Goal: Task Accomplishment & Management: Use online tool/utility

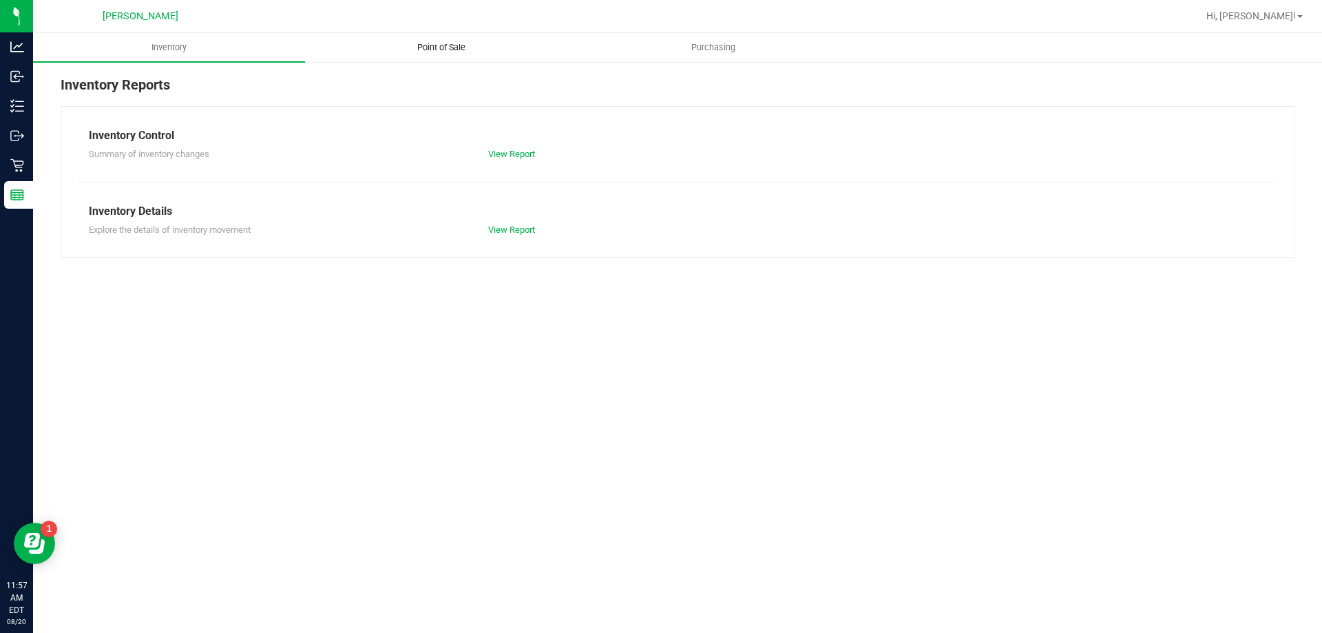
click at [413, 52] on span "Point of Sale" at bounding box center [441, 47] width 85 height 12
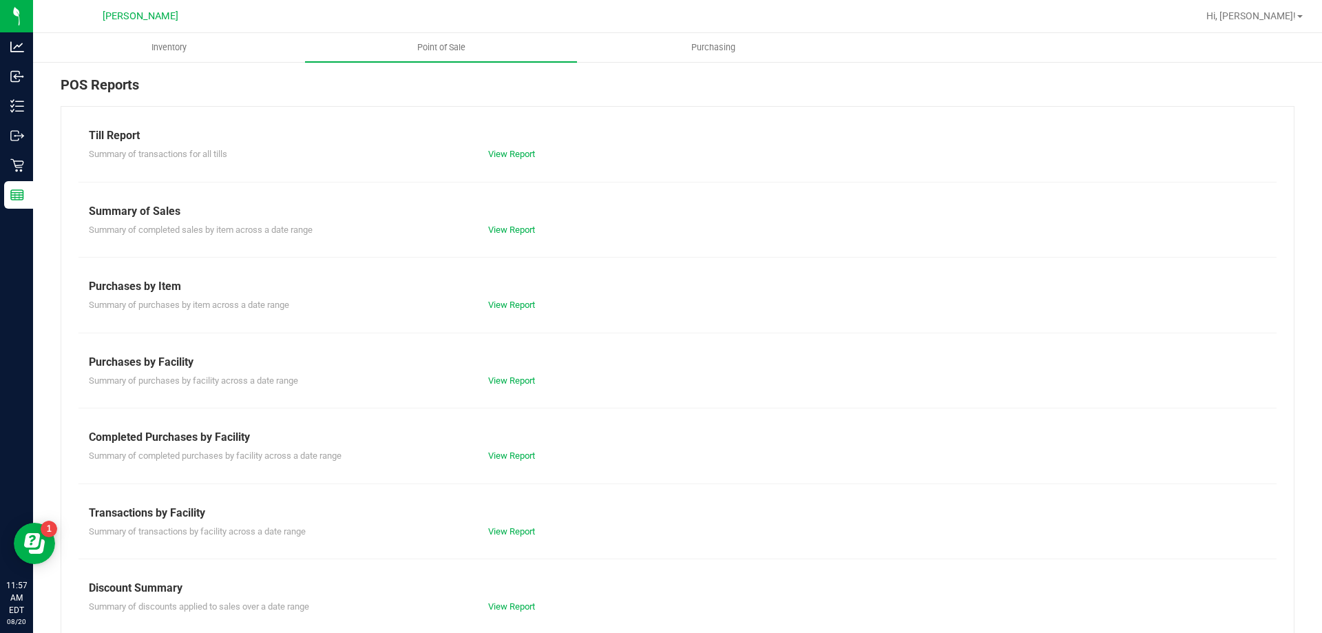
click at [497, 437] on div "Completed Purchases by Facility" at bounding box center [678, 437] width 1178 height 17
click at [490, 454] on link "View Report" at bounding box center [511, 455] width 47 height 10
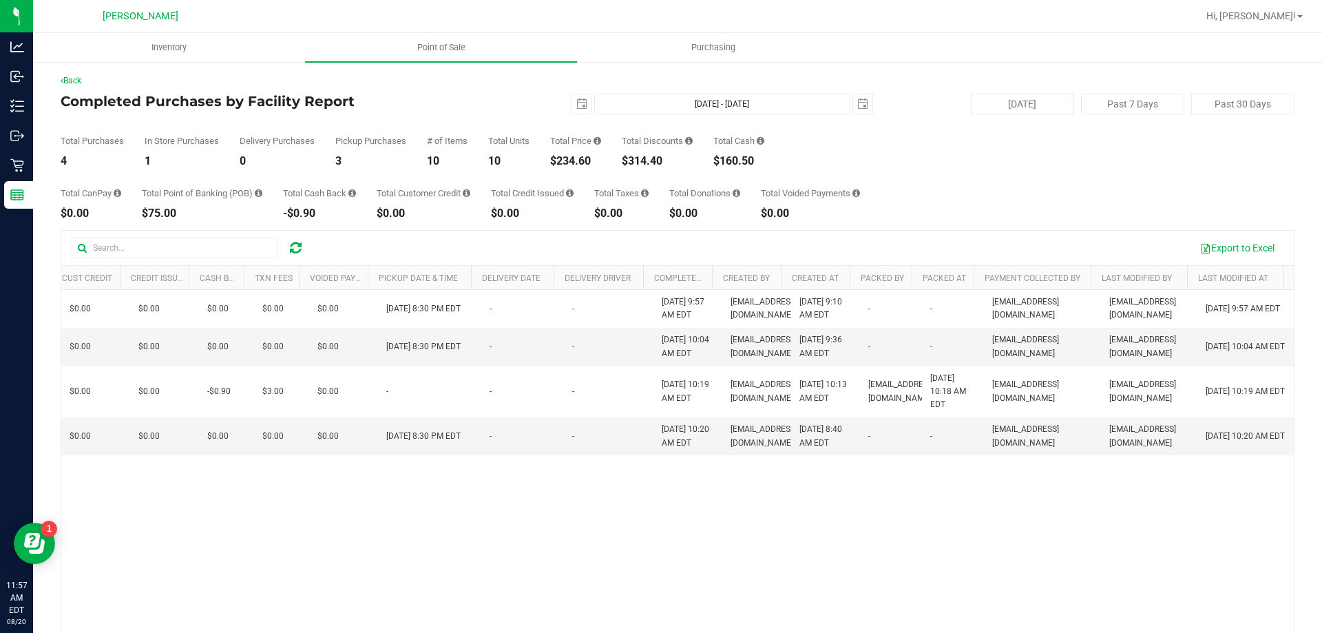
scroll to position [0, 758]
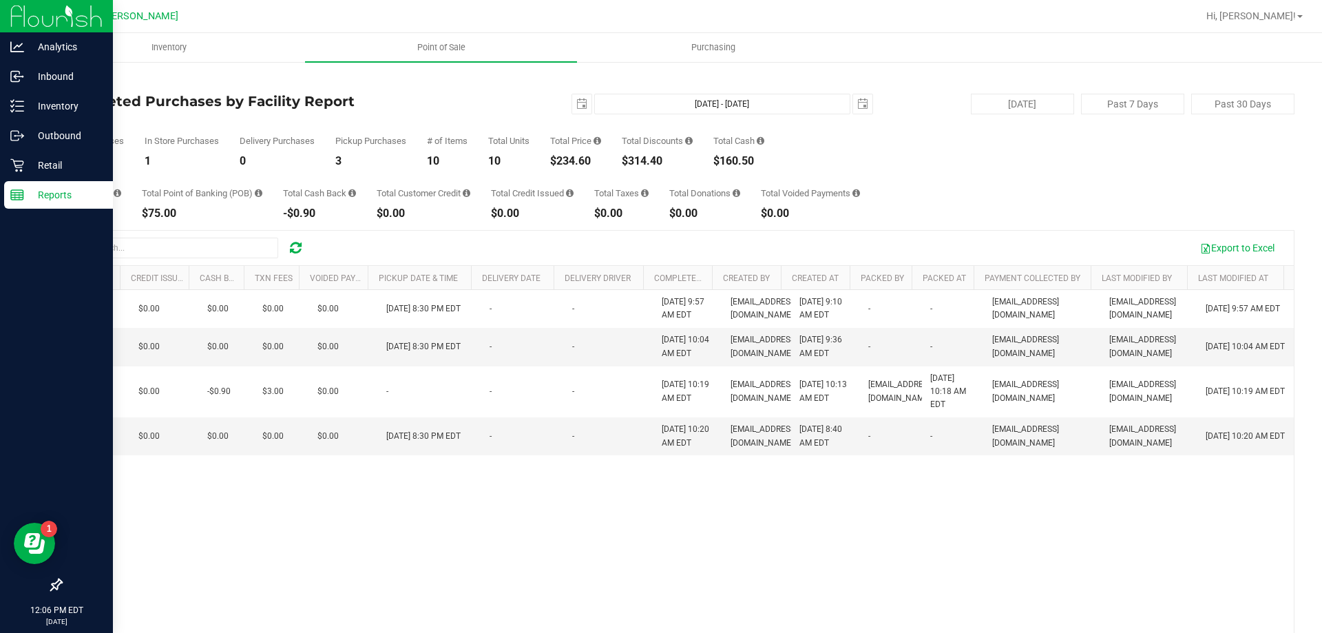
click at [8, 198] on div "Reports" at bounding box center [58, 195] width 109 height 28
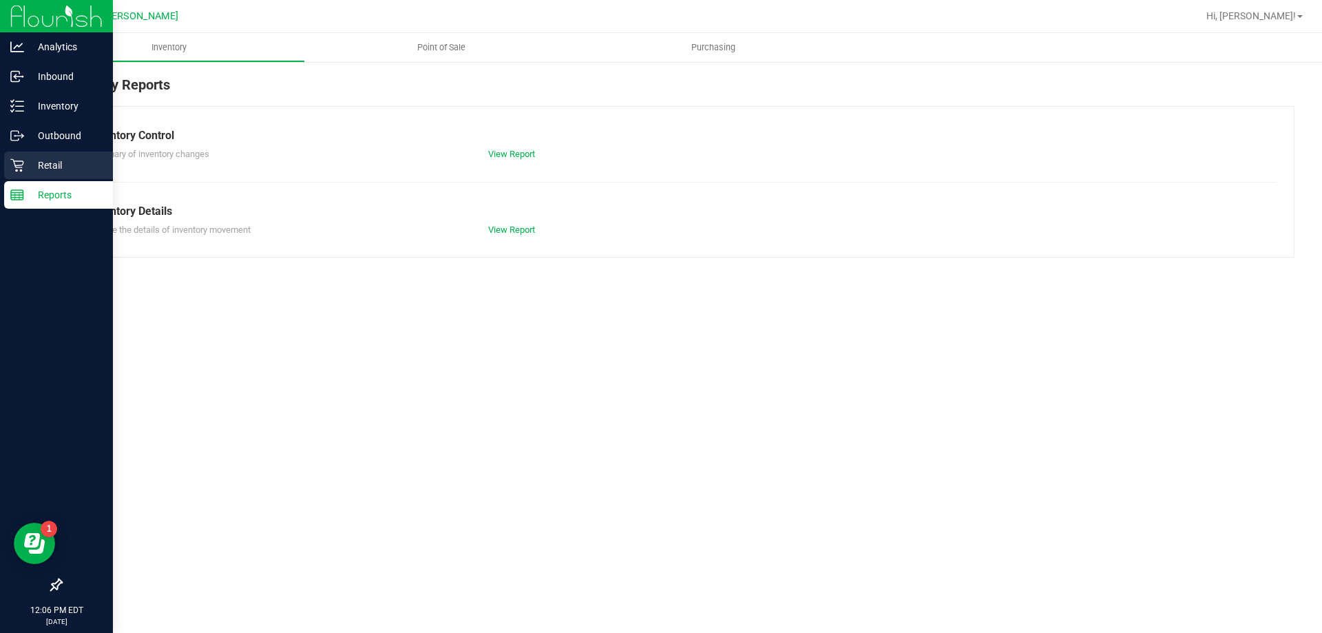
click at [23, 170] on icon at bounding box center [17, 165] width 14 height 14
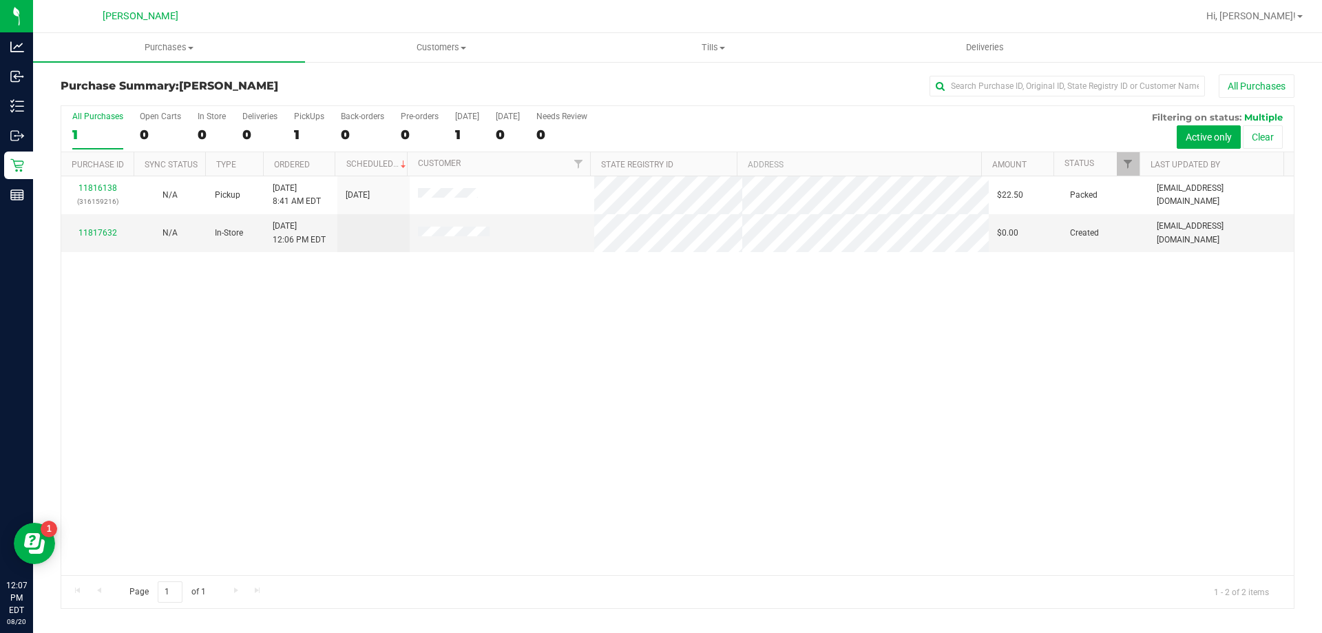
click at [266, 427] on div "11816138 (316159216) N/A Pickup [DATE] 8:41 AM EDT 8/20/2025 $22.50 Packed [EMA…" at bounding box center [677, 375] width 1233 height 399
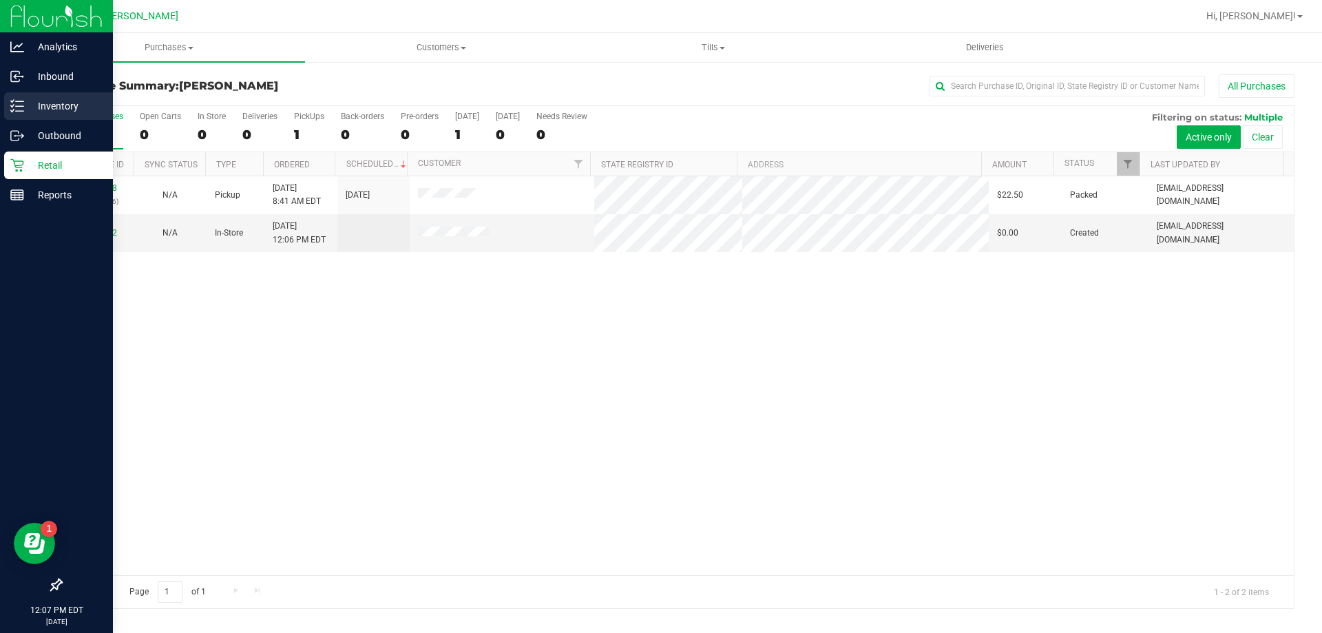
click at [19, 101] on line at bounding box center [20, 101] width 8 height 0
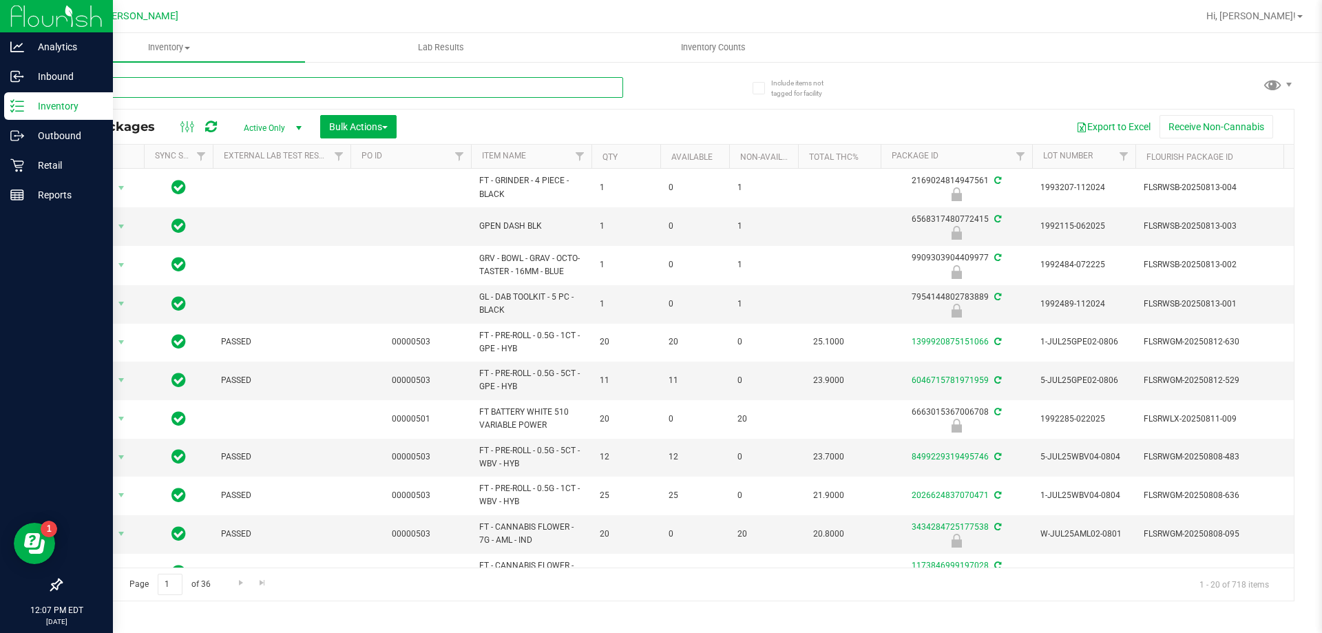
click at [184, 90] on input "text" at bounding box center [342, 87] width 563 height 21
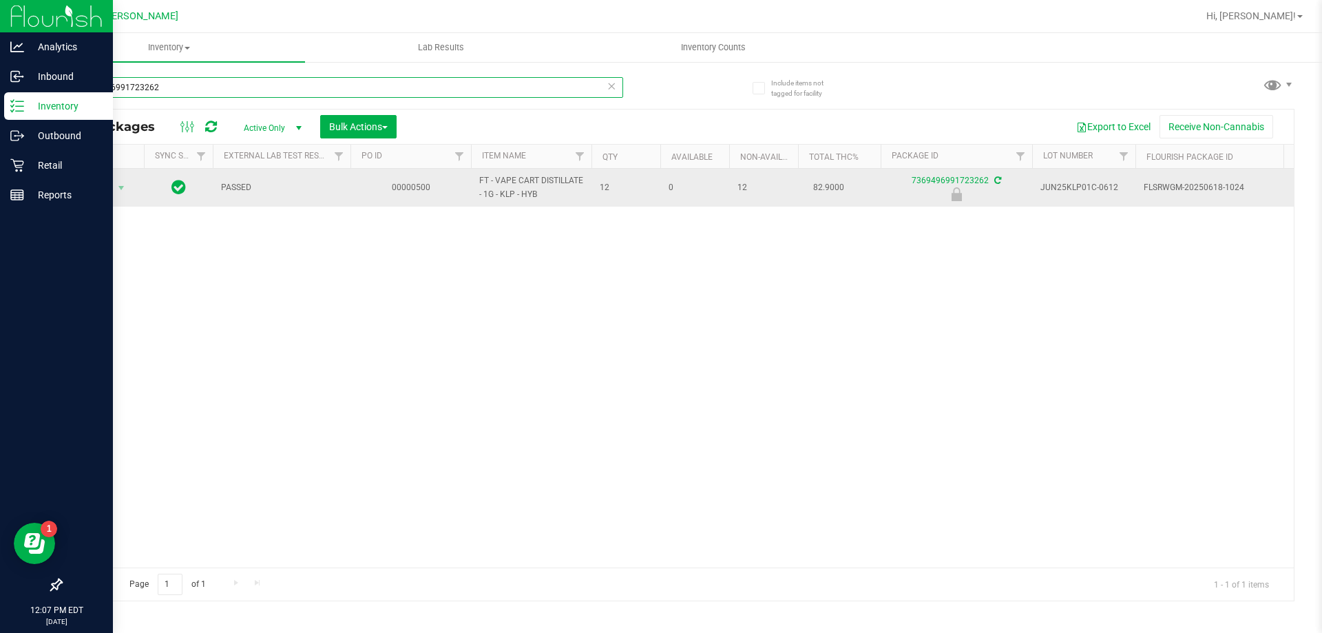
type input "7369496991723262"
click at [97, 180] on span "Action" at bounding box center [93, 187] width 37 height 19
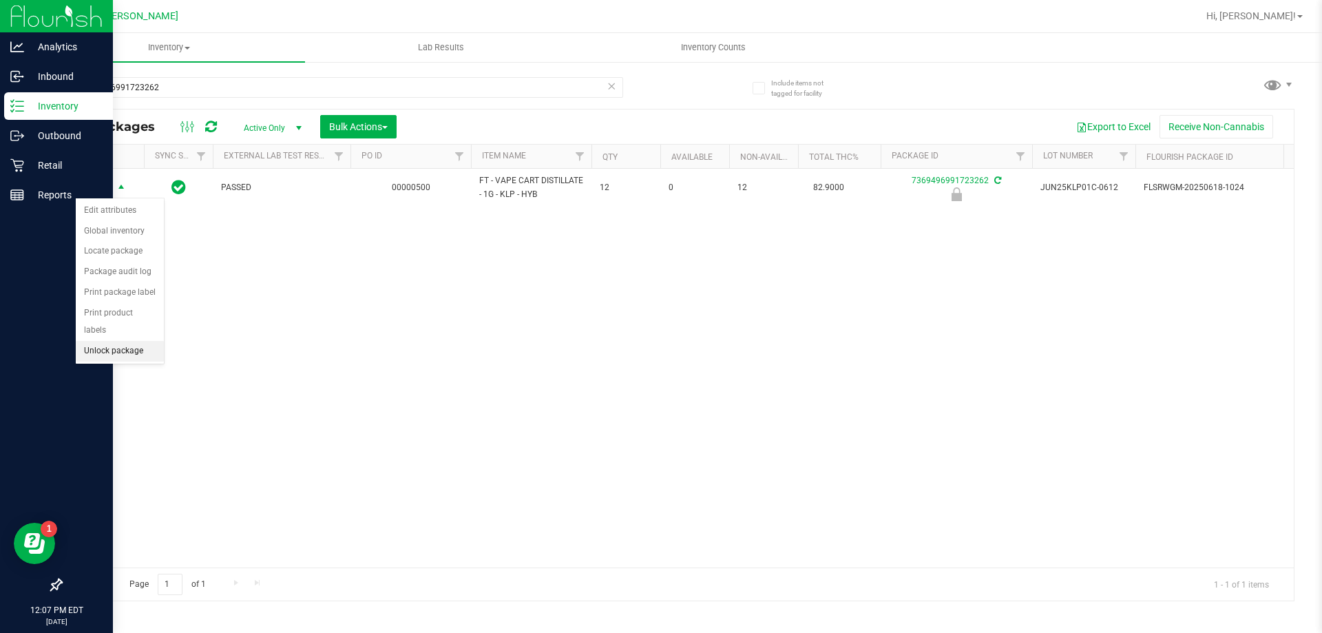
click at [149, 341] on li "Unlock package" at bounding box center [120, 351] width 88 height 21
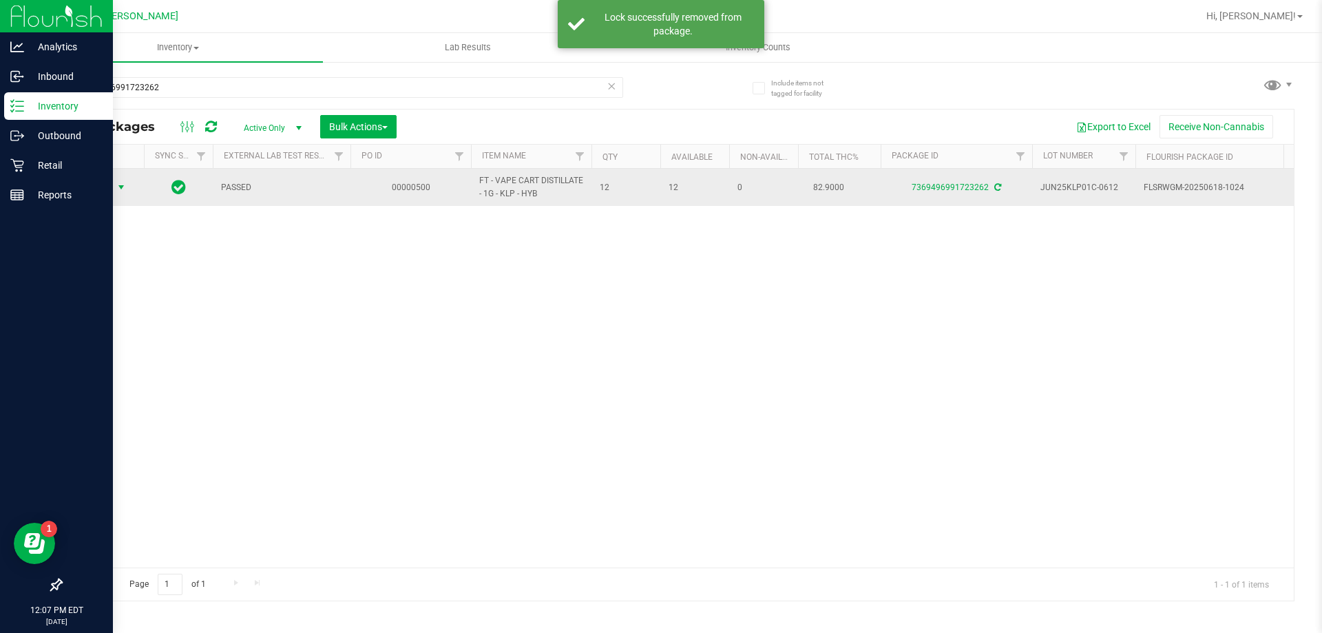
click at [111, 184] on span "Action" at bounding box center [93, 187] width 37 height 19
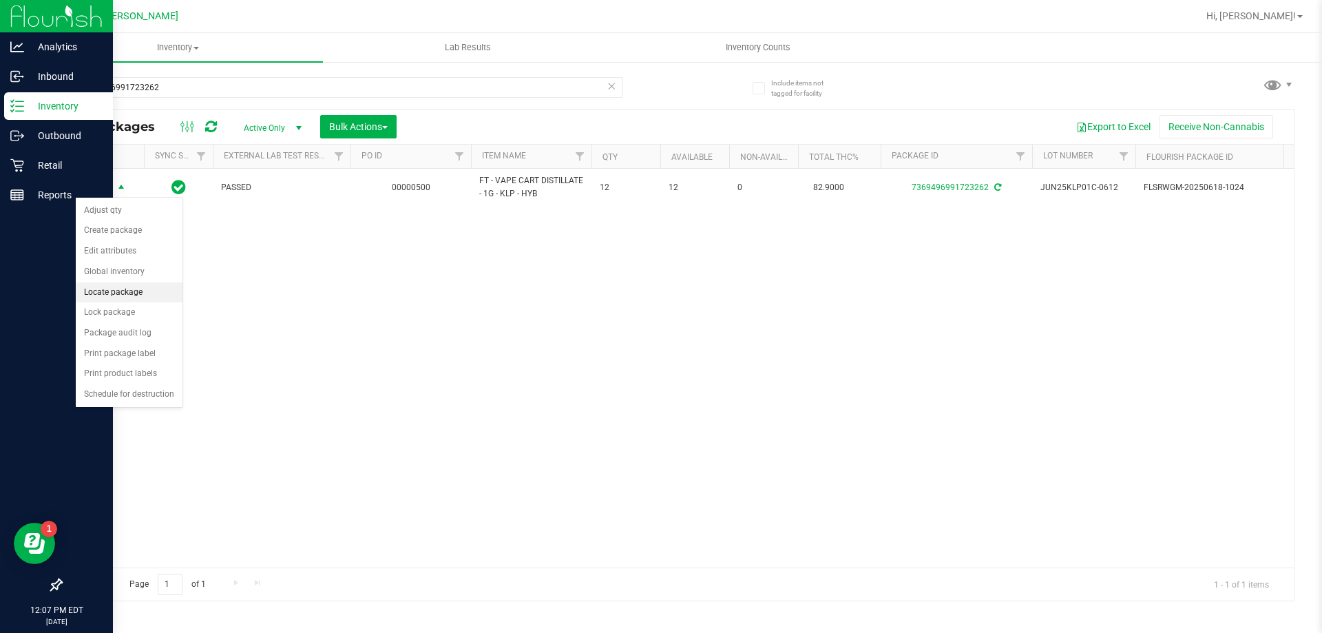
click at [161, 293] on li "Locate package" at bounding box center [129, 292] width 107 height 21
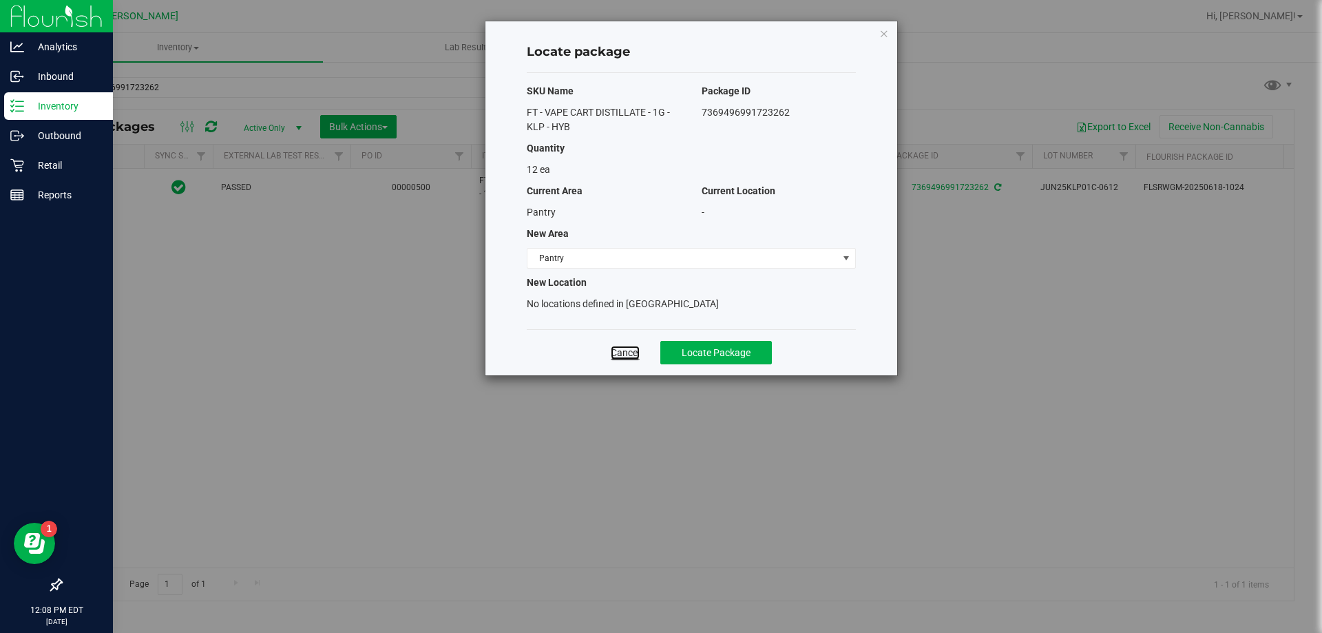
click at [627, 351] on link "Cancel" at bounding box center [625, 353] width 29 height 14
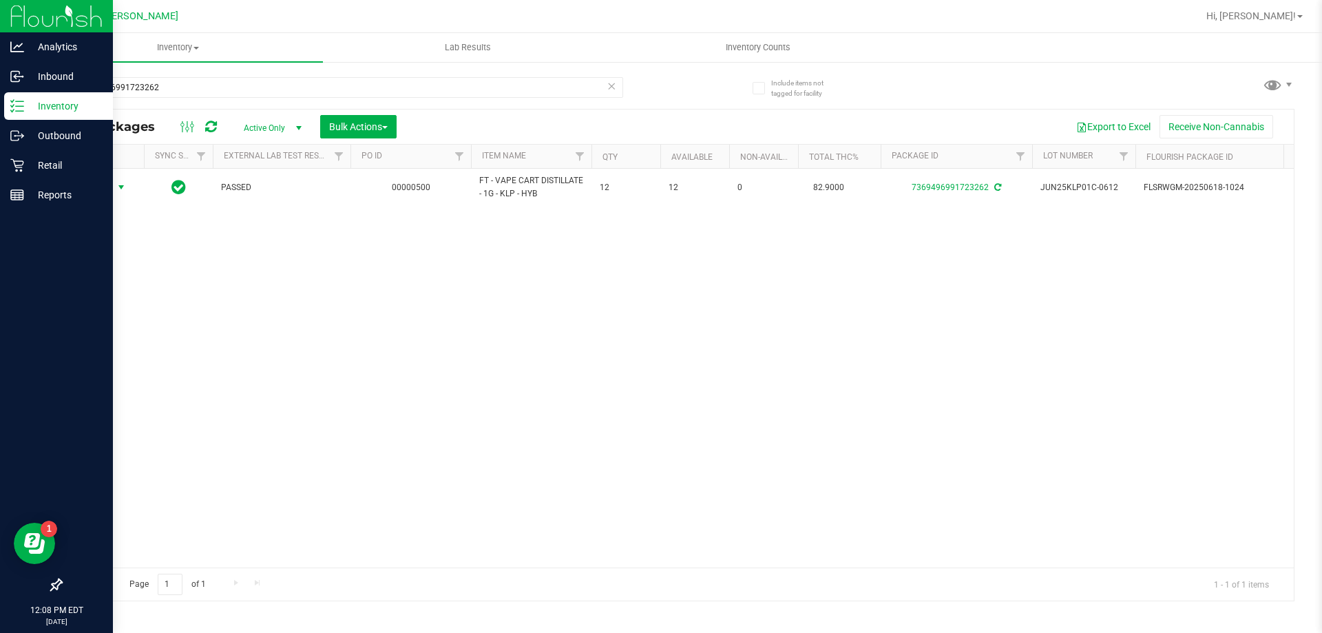
click at [104, 185] on span "Action" at bounding box center [93, 187] width 37 height 19
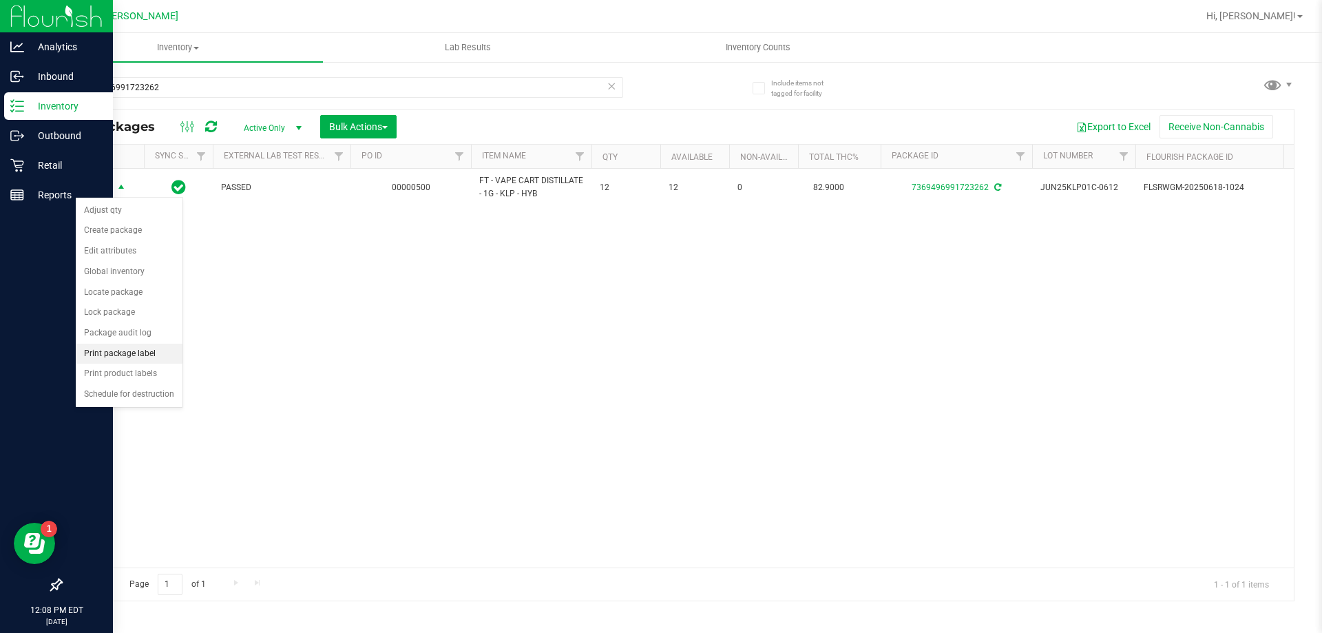
click at [165, 350] on li "Print package label" at bounding box center [129, 354] width 107 height 21
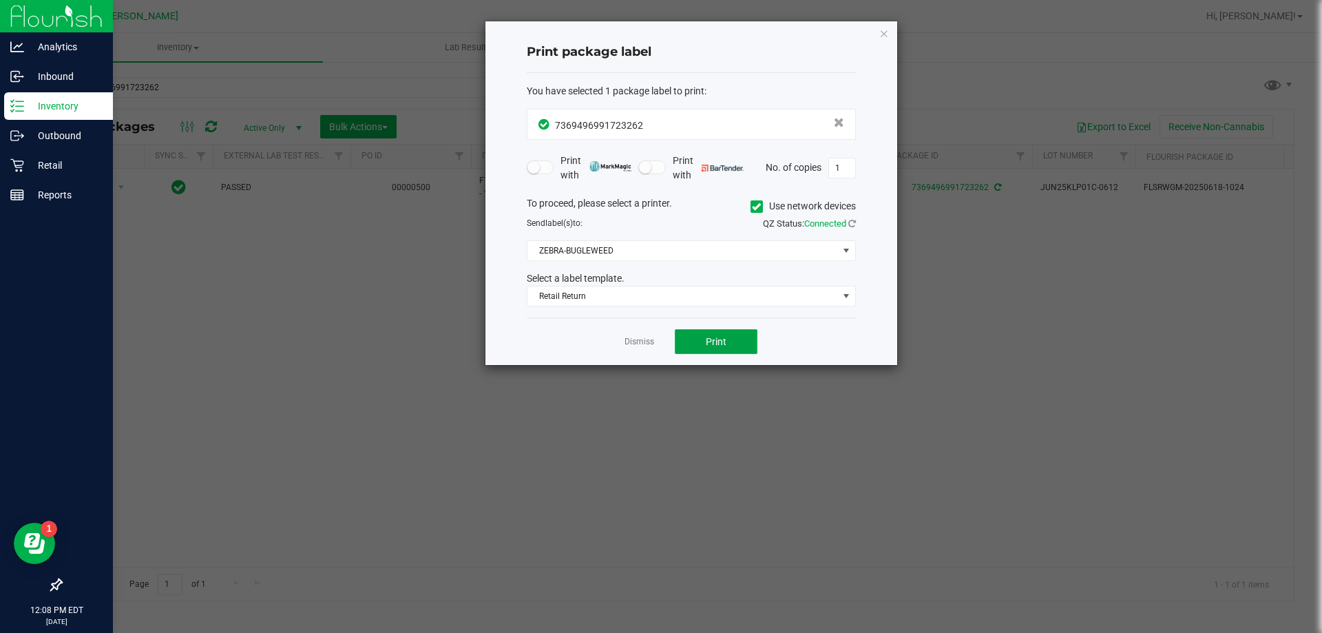
click at [738, 350] on button "Print" at bounding box center [716, 341] width 83 height 25
click at [638, 344] on link "Dismiss" at bounding box center [640, 342] width 30 height 12
